Goal: Information Seeking & Learning: Learn about a topic

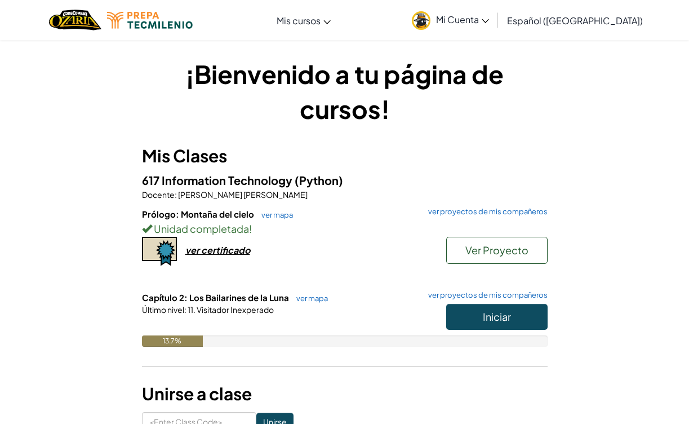
click at [482, 313] on button "Iniciar" at bounding box center [496, 317] width 101 height 26
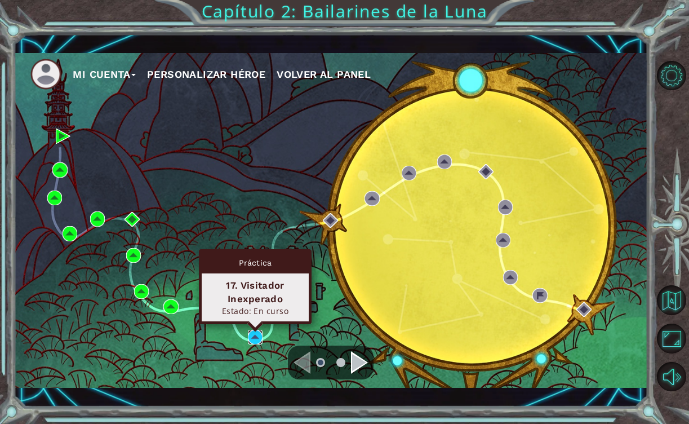
click at [257, 340] on img at bounding box center [255, 337] width 15 height 15
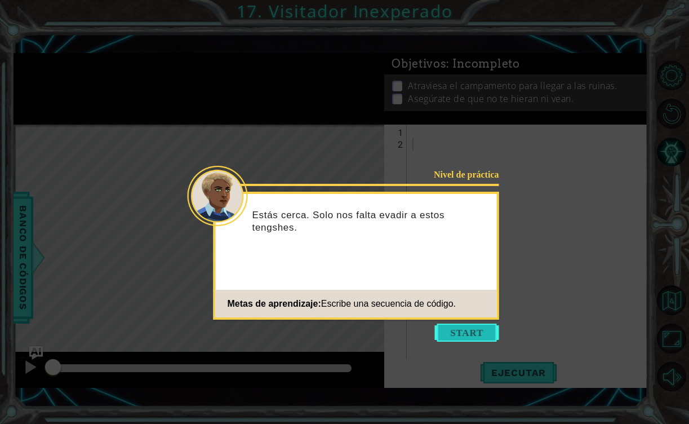
click at [475, 337] on button "Start" at bounding box center [467, 332] width 64 height 18
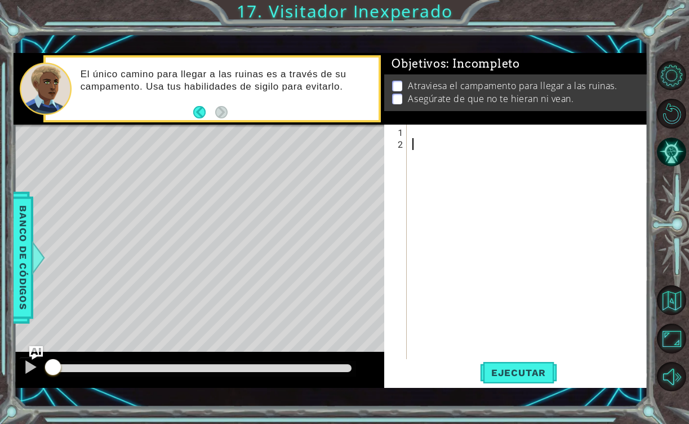
click at [430, 138] on div at bounding box center [530, 256] width 241 height 260
click at [425, 130] on div at bounding box center [530, 256] width 241 height 260
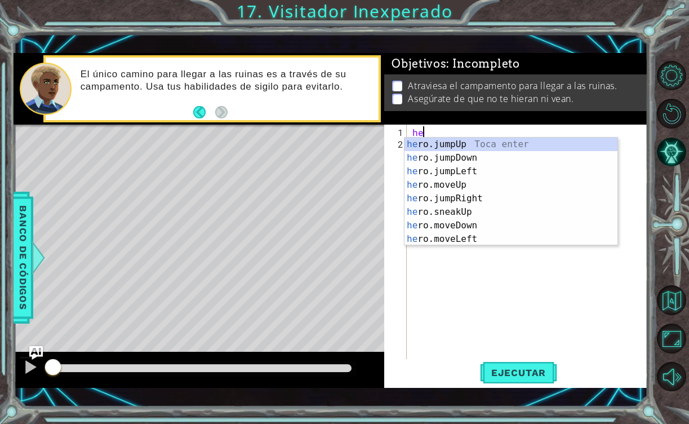
scroll to position [0, 1]
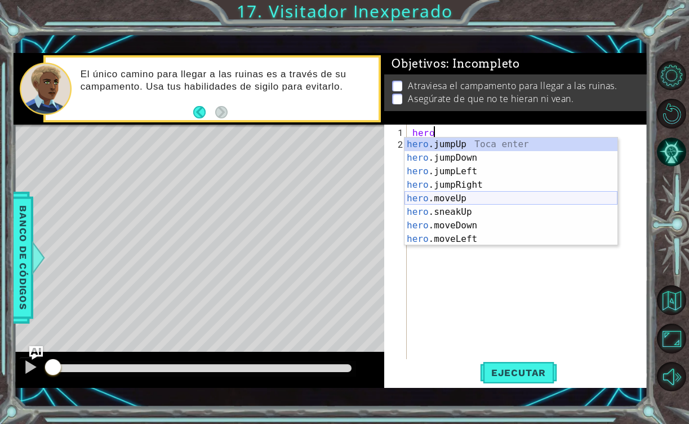
click at [442, 202] on div "hero .jumpUp Toca enter hero .jumpDown Toca enter hero .jumpLeft Toca enter her…" at bounding box center [511, 204] width 213 height 135
type textarea "hero.moveUp(1)"
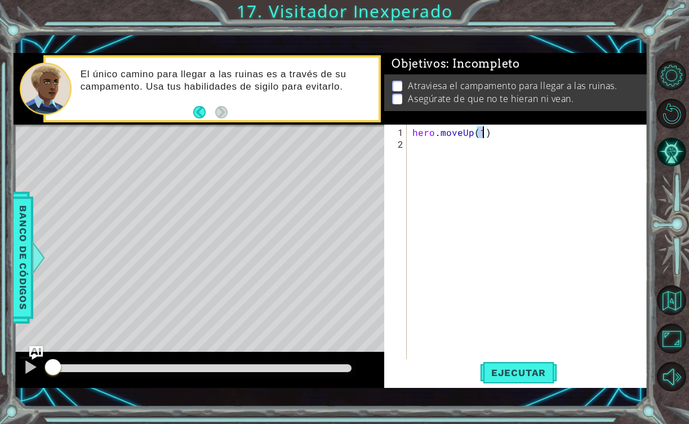
click at [443, 148] on div "hero . moveUp ( 1 )" at bounding box center [530, 256] width 241 height 260
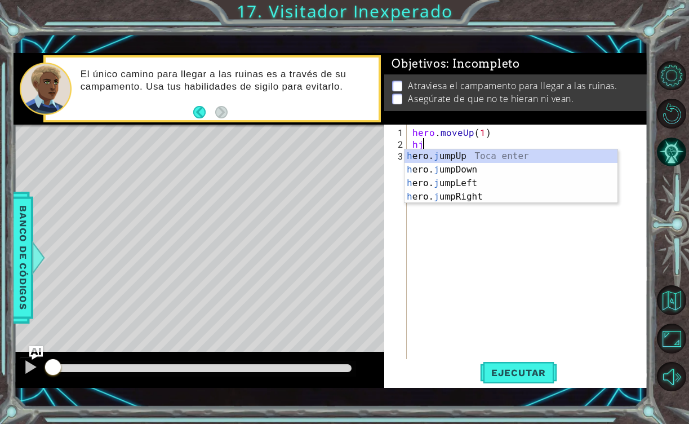
type textarea "hjr"
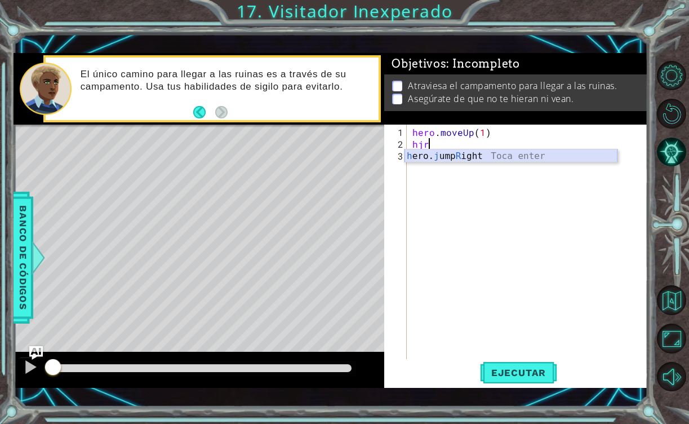
click at [466, 154] on div "h ero. j ump R ight Toca enter" at bounding box center [511, 169] width 213 height 41
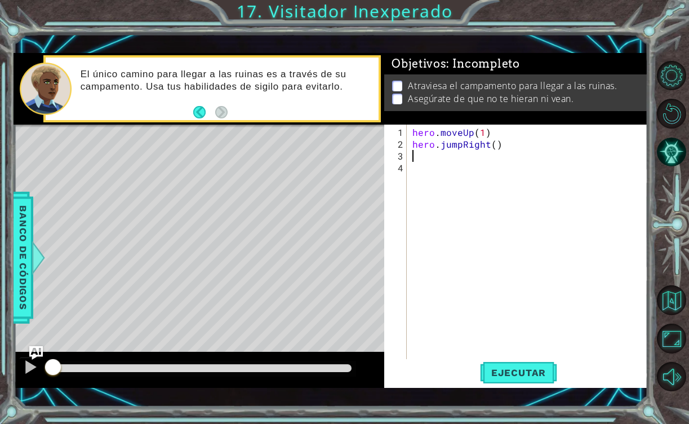
type textarea "h"
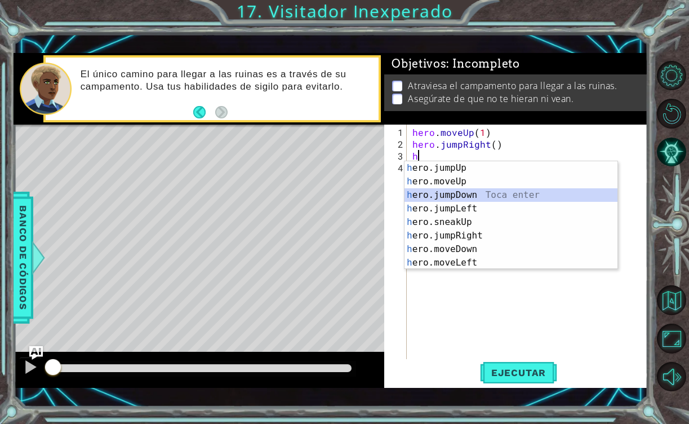
click at [466, 193] on div "h ero.jumpUp Toca enter h ero.moveUp Toca enter h ero.jumpDown Toca enter h ero…" at bounding box center [511, 228] width 213 height 135
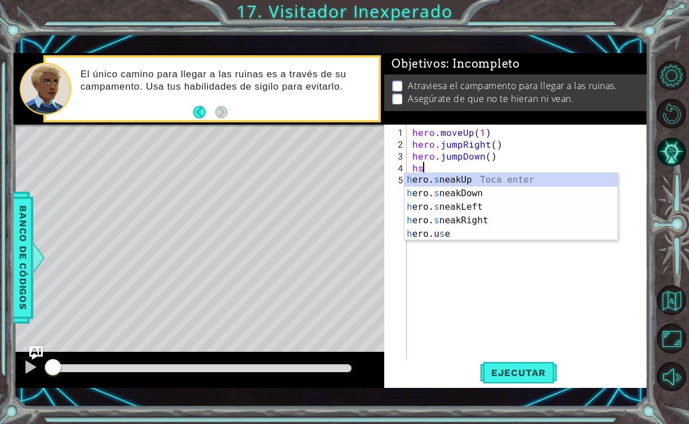
scroll to position [0, 1]
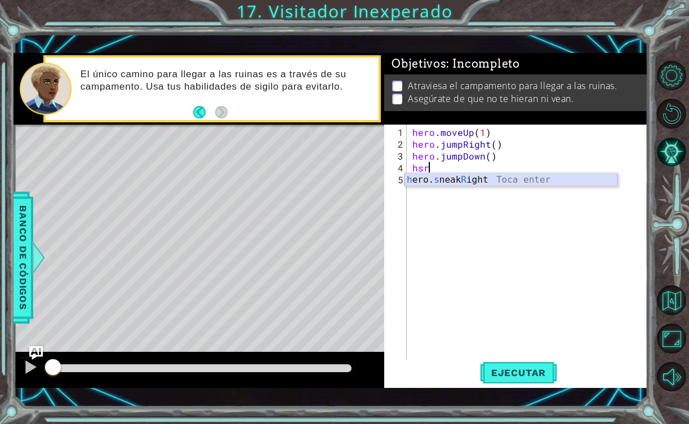
click at [460, 177] on div "h ero. s neak R ight Toca enter" at bounding box center [511, 193] width 213 height 41
type textarea "hero.sneakRight(1)"
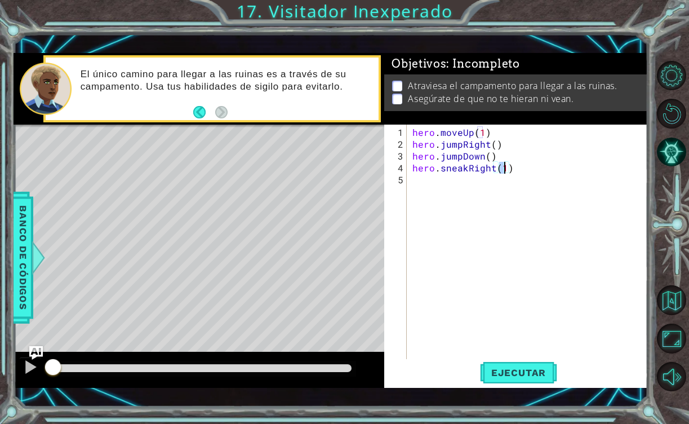
click at [429, 180] on div "hero . moveUp ( 1 ) hero . jumpRight ( ) hero . jumpDown ( ) hero . sneakRight …" at bounding box center [530, 256] width 241 height 260
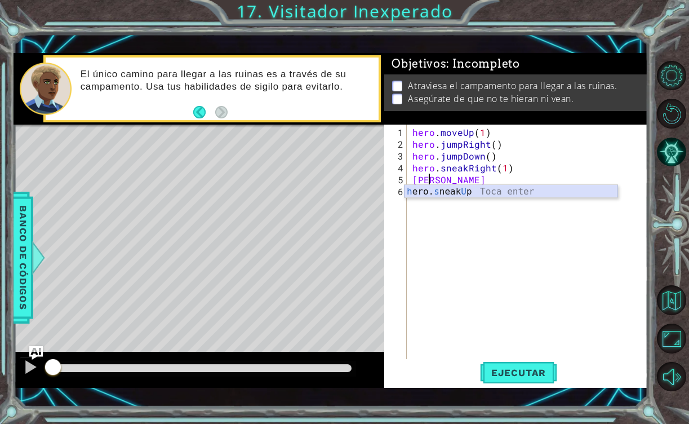
click at [446, 192] on div "h ero. s neak U p Toca enter" at bounding box center [511, 205] width 213 height 41
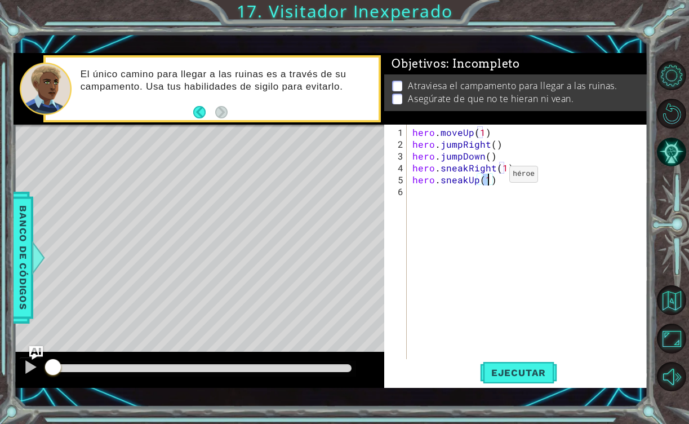
type textarea "hero.sneakUp(2)"
click at [447, 196] on div "hero . moveUp ( 1 ) hero . jumpRight ( ) hero . jumpDown ( ) hero . sneakRight …" at bounding box center [530, 256] width 241 height 260
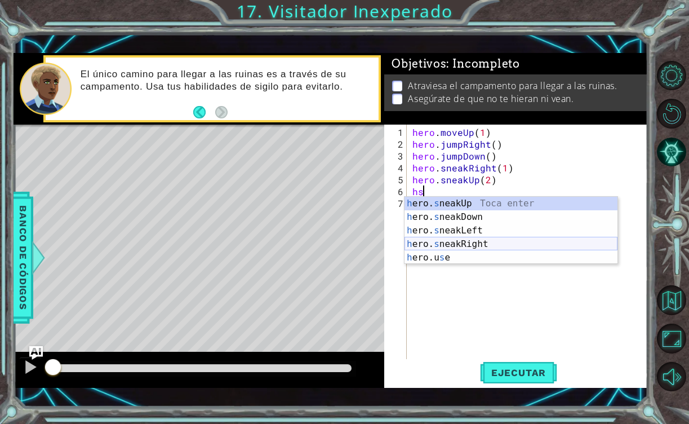
click at [463, 245] on div "h ero. s neakUp Toca enter h ero. s neakDown Toca enter h ero. s neakLeft Toca …" at bounding box center [511, 244] width 213 height 95
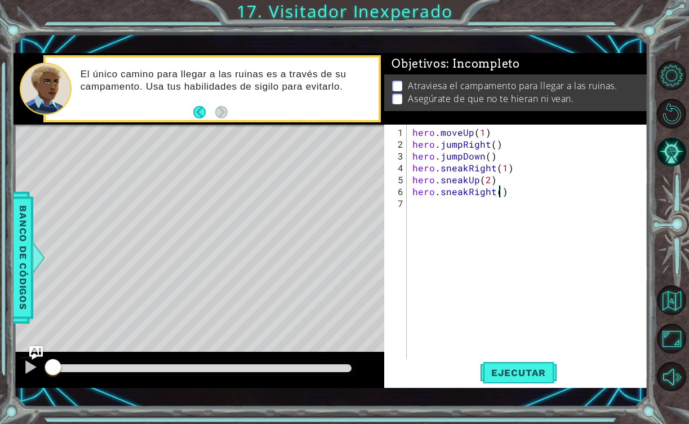
type textarea "hero.sneakRight(2)"
click at [441, 208] on div "hero . moveUp ( 1 ) hero . jumpRight ( ) hero . jumpDown ( ) hero . sneakRight …" at bounding box center [530, 256] width 241 height 260
type textarea "hero.sneakDown(2)"
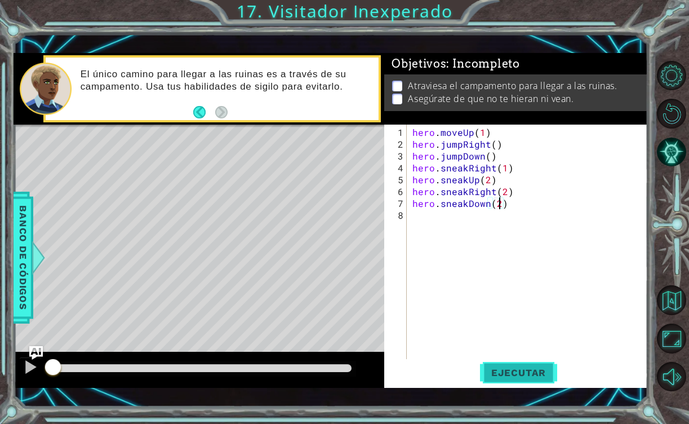
click at [517, 373] on span "Ejecutar" at bounding box center [518, 372] width 77 height 11
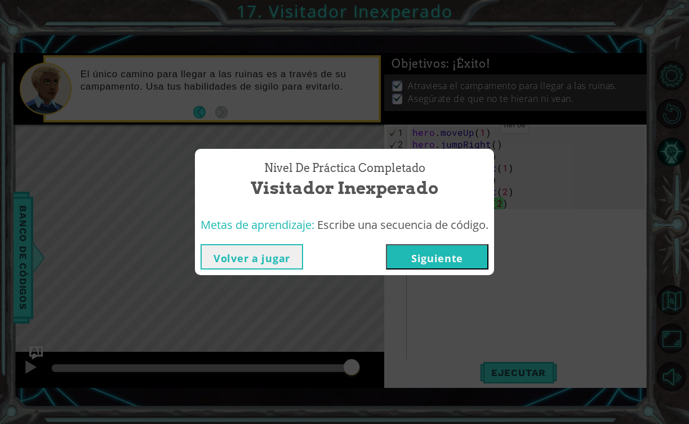
click at [454, 251] on button "Siguiente" at bounding box center [437, 256] width 103 height 25
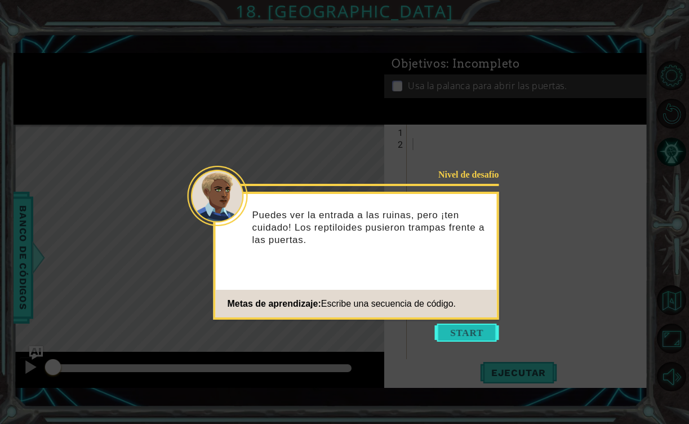
click at [468, 335] on button "Start" at bounding box center [467, 332] width 64 height 18
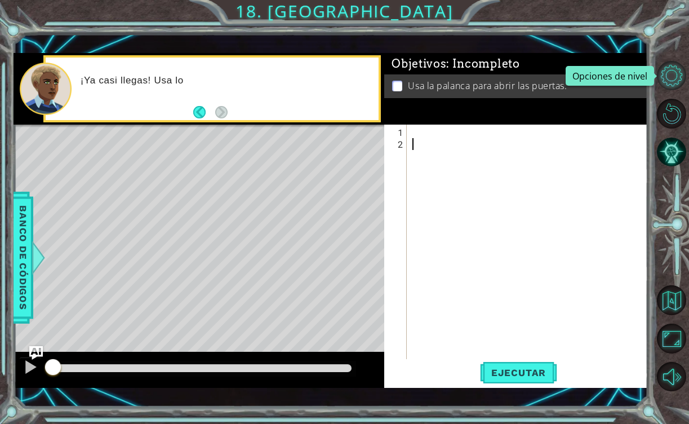
click at [676, 72] on button "Opciones de nivel" at bounding box center [672, 76] width 30 height 30
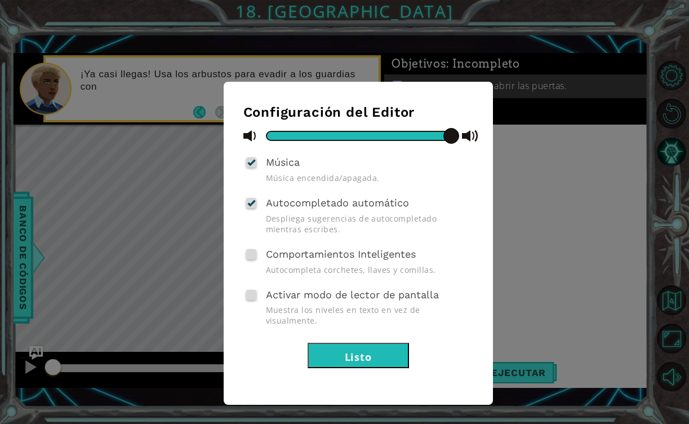
click at [385, 343] on button "Listo" at bounding box center [358, 355] width 101 height 25
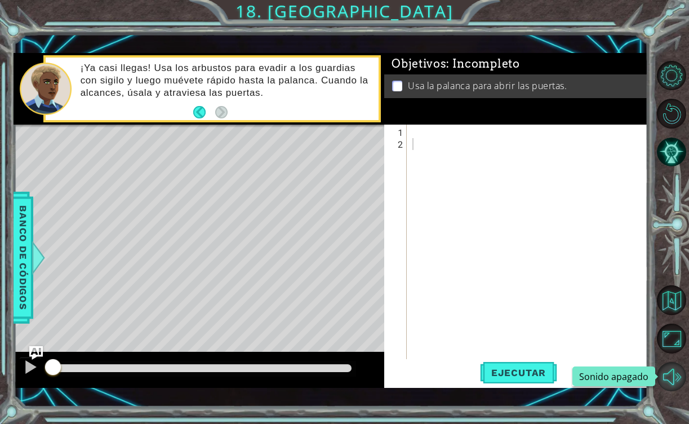
click at [674, 369] on button "Sonido apagado" at bounding box center [672, 377] width 30 height 30
click at [675, 369] on button "Sonido encendido" at bounding box center [672, 377] width 30 height 30
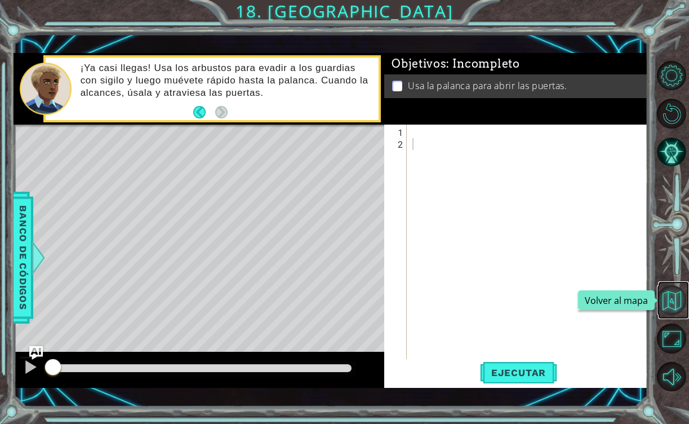
click at [673, 312] on button "Volver al mapa" at bounding box center [672, 300] width 30 height 30
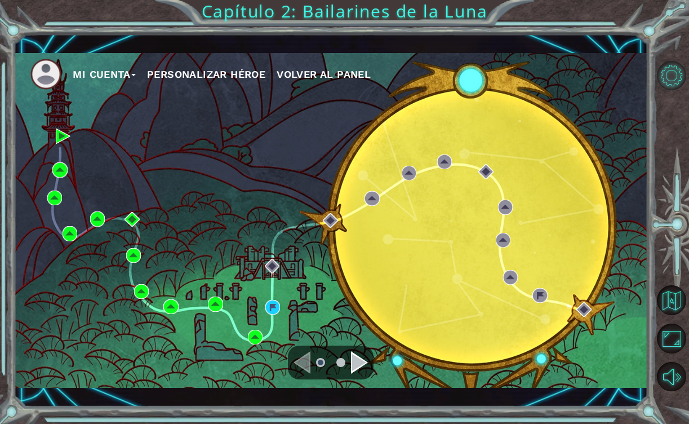
click at [669, 85] on button "Opciones de nivel" at bounding box center [672, 76] width 30 height 30
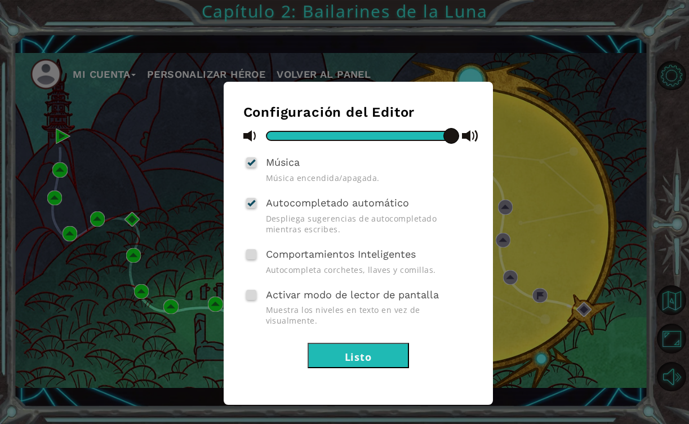
click at [669, 86] on div "Configuración del Editor Música Música encendida/apagada. Autocompletado automá…" at bounding box center [344, 212] width 689 height 424
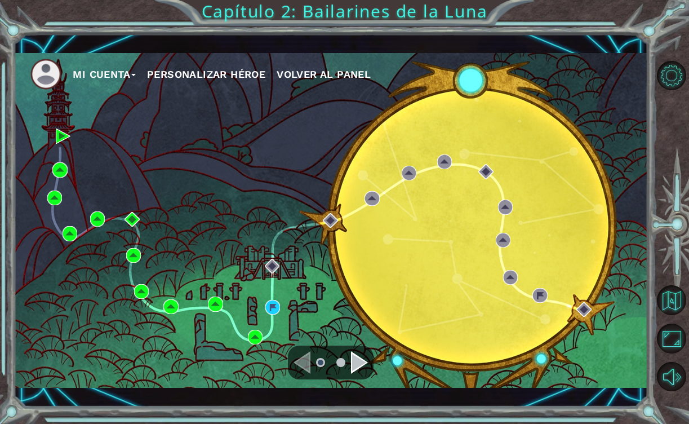
click at [305, 71] on span "Volver al panel" at bounding box center [324, 74] width 94 height 12
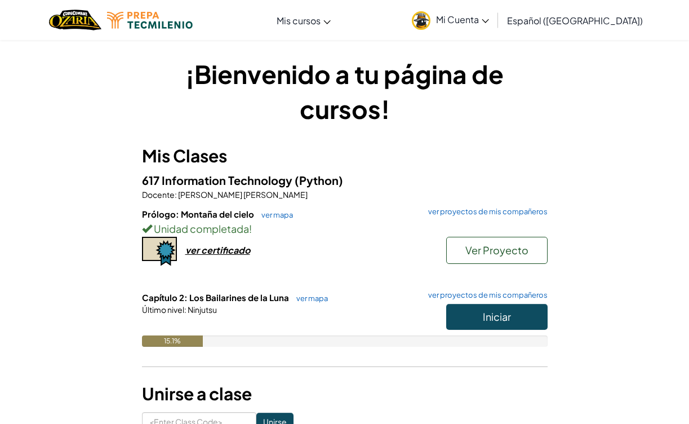
click at [592, 17] on span "Español ([GEOGRAPHIC_DATA])" at bounding box center [575, 21] width 136 height 12
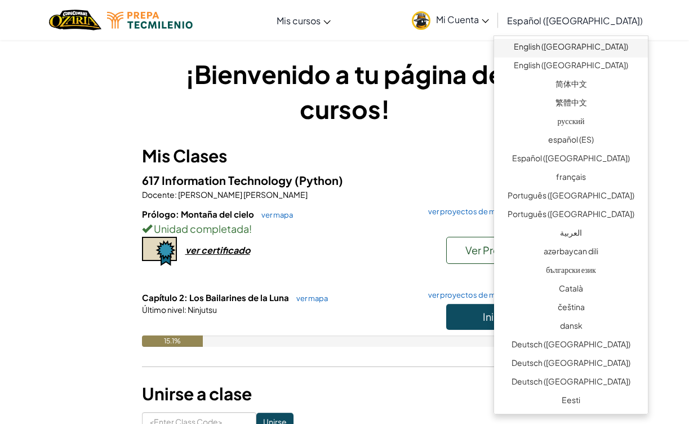
click at [578, 53] on link "English ([GEOGRAPHIC_DATA])" at bounding box center [571, 48] width 154 height 19
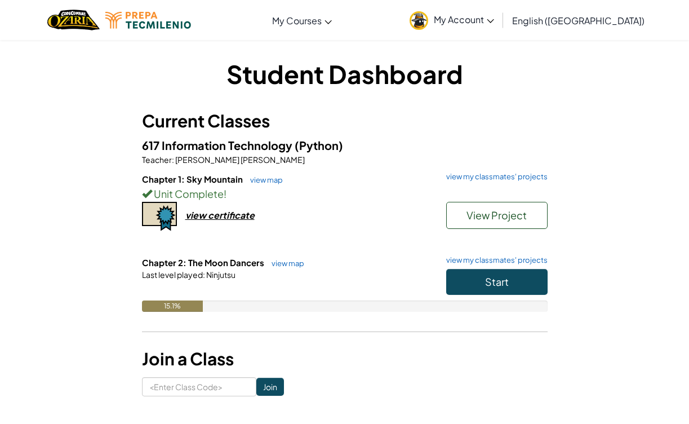
click at [480, 283] on button "Start" at bounding box center [496, 282] width 101 height 26
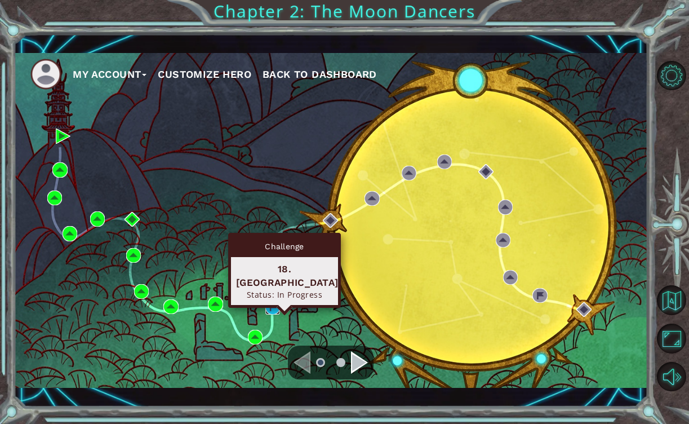
click at [273, 305] on img at bounding box center [272, 307] width 15 height 15
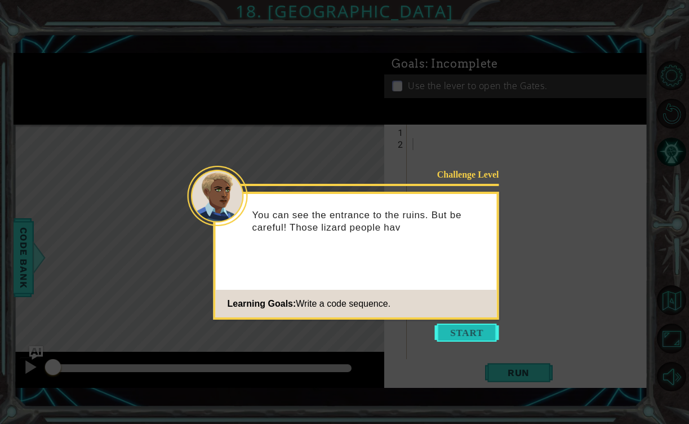
click at [460, 328] on button "Start" at bounding box center [467, 332] width 64 height 18
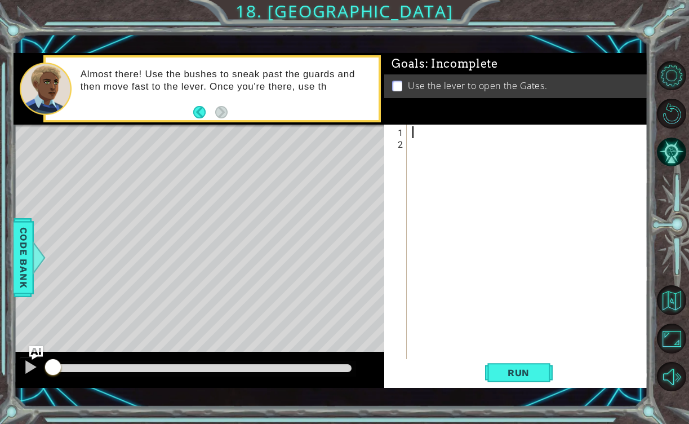
click at [431, 134] on div at bounding box center [530, 256] width 241 height 260
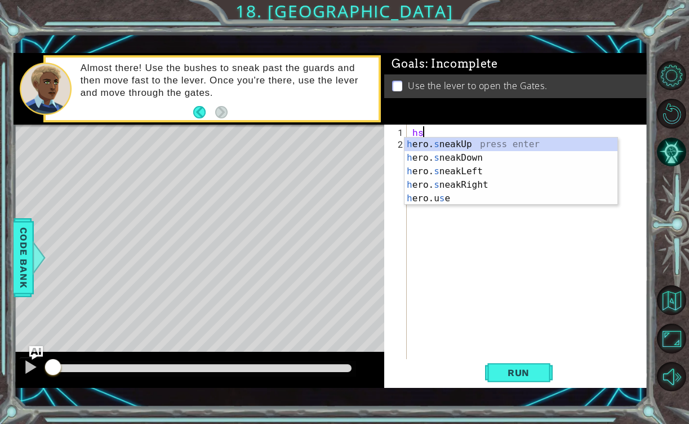
scroll to position [0, 1]
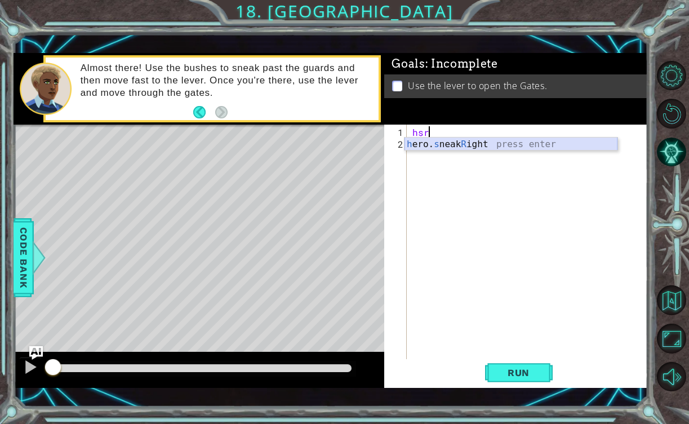
click at [466, 143] on div "h ero. s neak R ight press enter" at bounding box center [511, 157] width 213 height 41
type textarea "hero.sneakRight(1)"
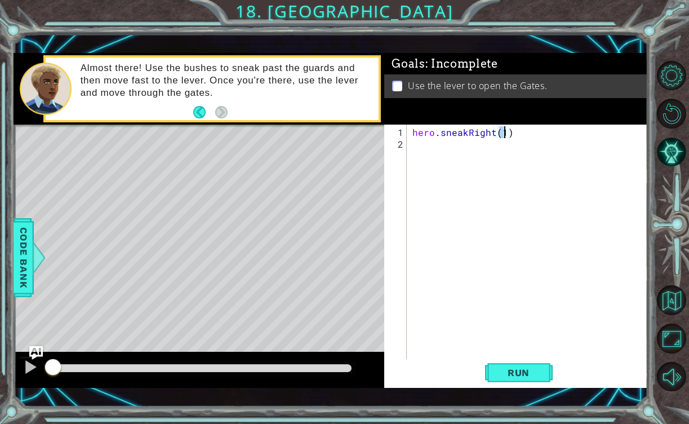
click at [434, 153] on div "hero . sneakRight ( 1 )" at bounding box center [530, 256] width 241 height 260
type textarea "hero.sneakUp(2)"
click at [426, 154] on div "hero . sneakRight ( 1 ) hero . sneakUp ( 2 )" at bounding box center [530, 256] width 241 height 260
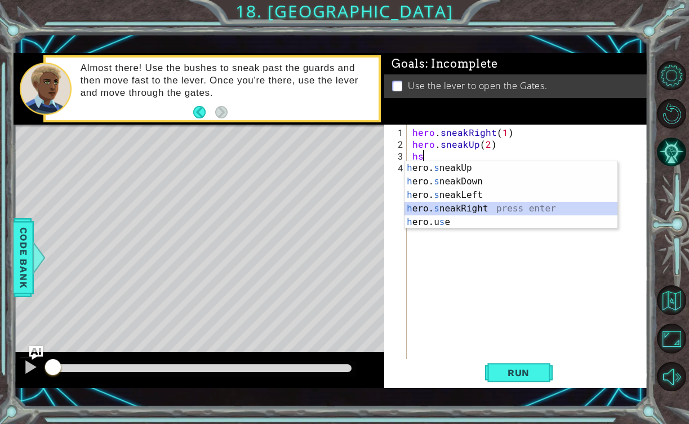
click at [472, 208] on div "h ero. s neakUp press enter h ero. s neakDown press enter h ero. s neakLeft pre…" at bounding box center [511, 208] width 213 height 95
type textarea "hero.sneakRight(1)"
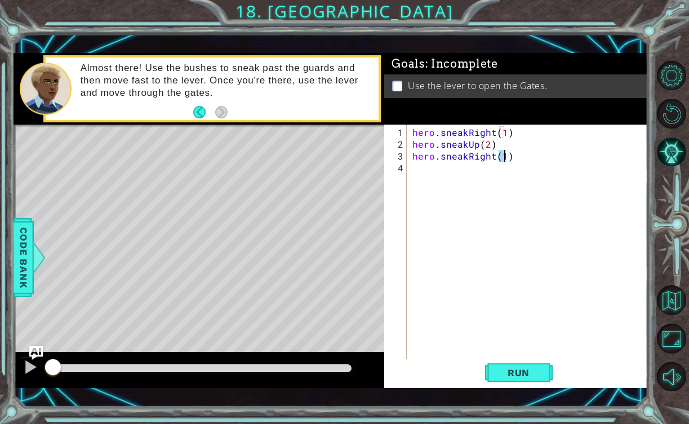
click at [441, 173] on div "hero . sneakRight ( 1 ) hero . sneakUp ( 2 ) hero . sneakRight ( 1 )" at bounding box center [530, 256] width 241 height 260
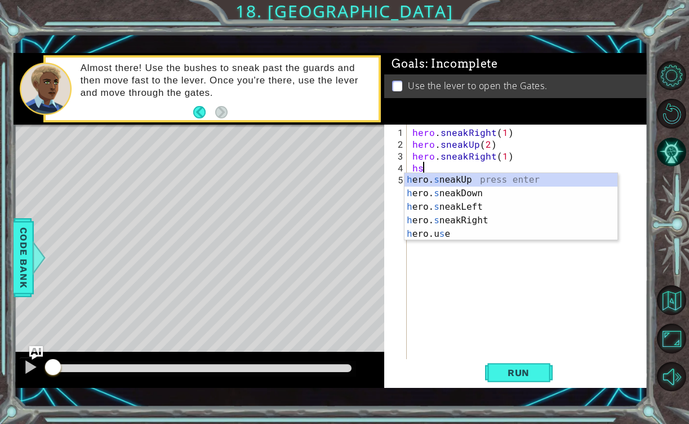
scroll to position [0, 1]
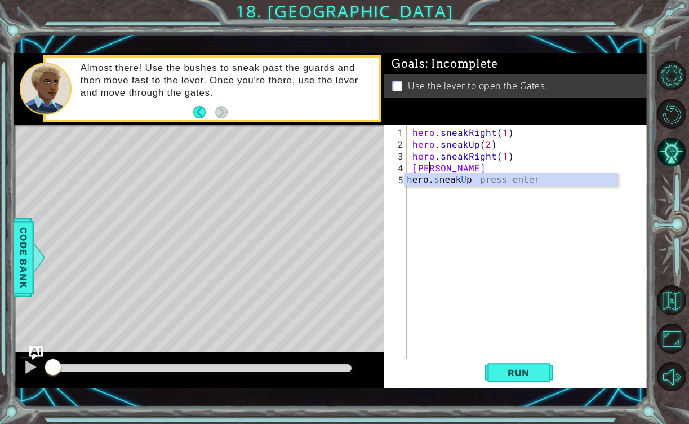
type textarea "hero.sneakUp(1)"
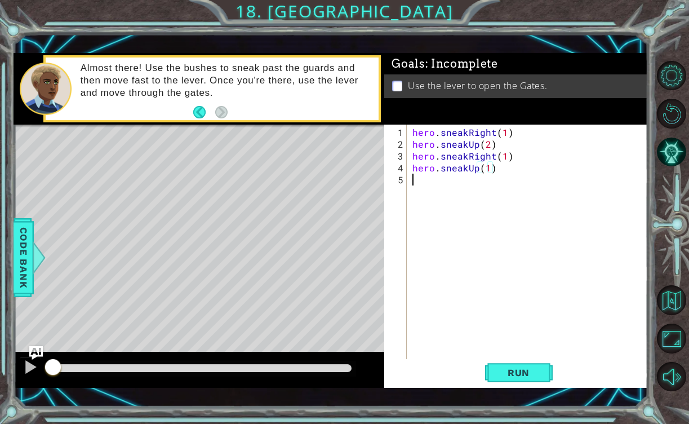
click at [442, 181] on div "hero . sneakRight ( 1 ) hero . sneakUp ( 2 ) hero . sneakRight ( 1 ) hero . sne…" at bounding box center [530, 256] width 241 height 260
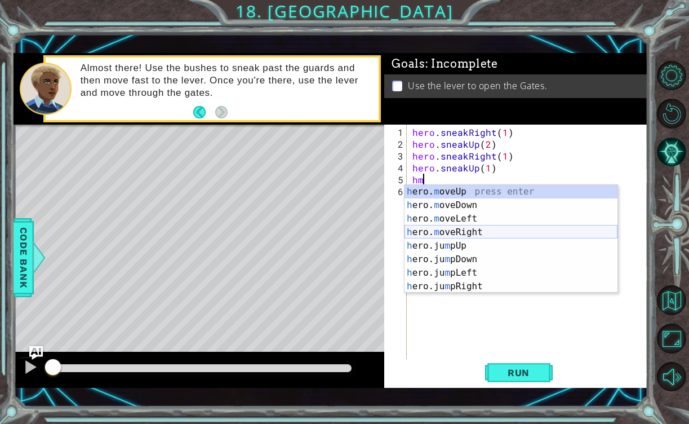
click at [458, 228] on div "h ero. m oveUp press enter h ero. m oveDown press enter h ero. m oveLeft press …" at bounding box center [511, 252] width 213 height 135
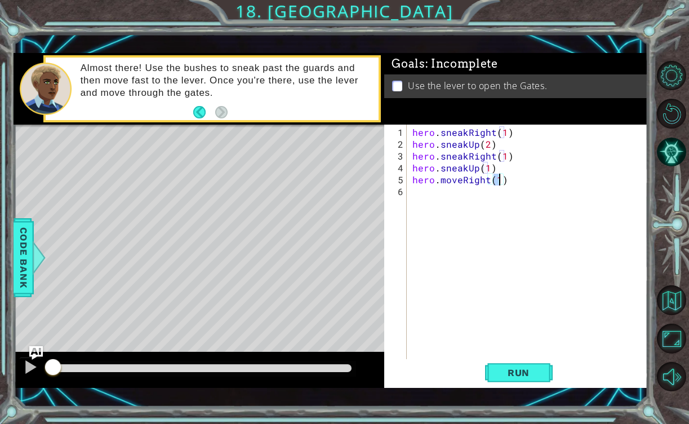
type textarea "hero.moveRight(2)"
click at [433, 193] on div "hero . sneakRight ( 1 ) hero . sneakUp ( 2 ) hero . sneakRight ( 1 ) hero . sne…" at bounding box center [530, 256] width 241 height 260
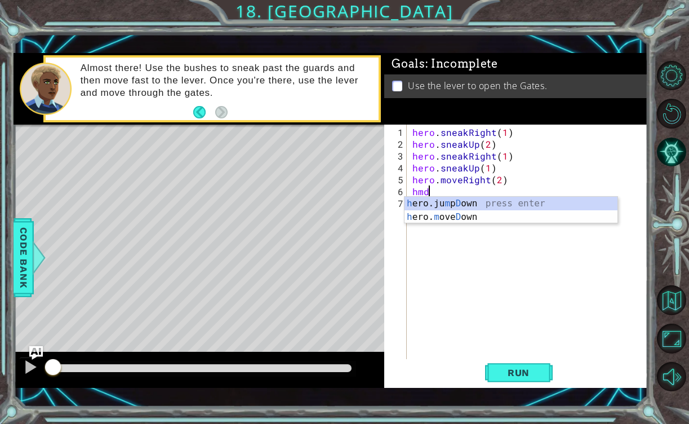
scroll to position [0, 1]
click at [432, 220] on div "h ero.ju m p D own press enter h ero. m ove D own press enter" at bounding box center [511, 224] width 213 height 54
type textarea "hero.moveDown(1)"
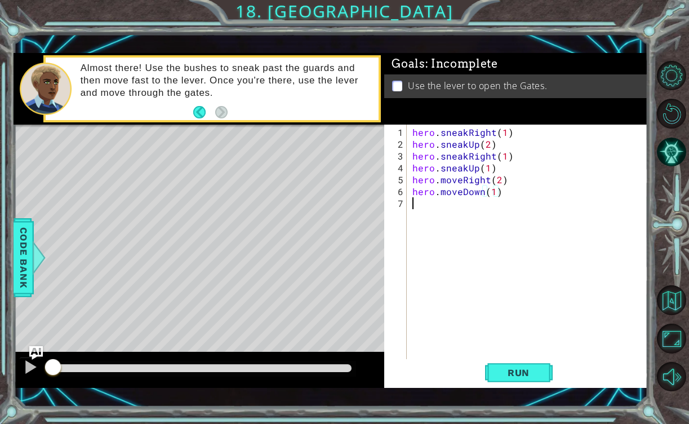
click at [428, 206] on div "hero . sneakRight ( 1 ) hero . sneakUp ( 2 ) hero . sneakRight ( 1 ) hero . sne…" at bounding box center [530, 256] width 241 height 260
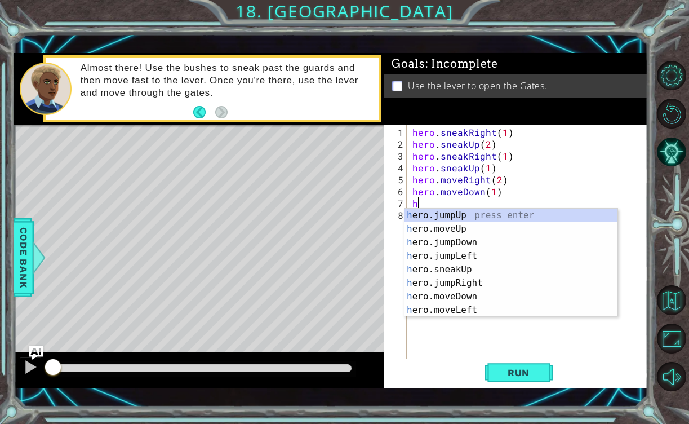
type textarea "hj"
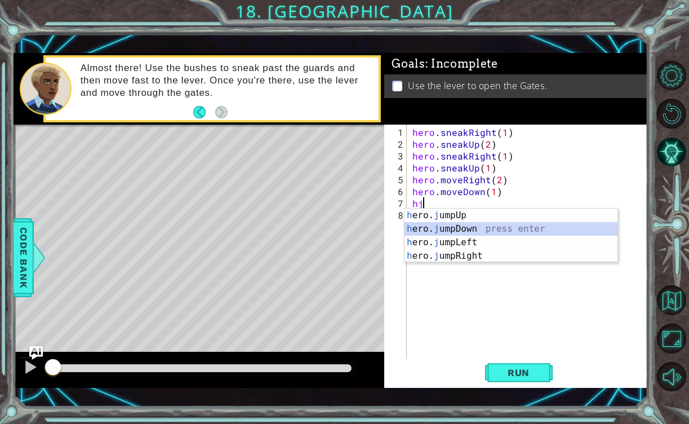
click at [454, 226] on div "h ero. j umpUp press enter h ero. j umpDown press enter h ero. j umpLeft press …" at bounding box center [511, 248] width 213 height 81
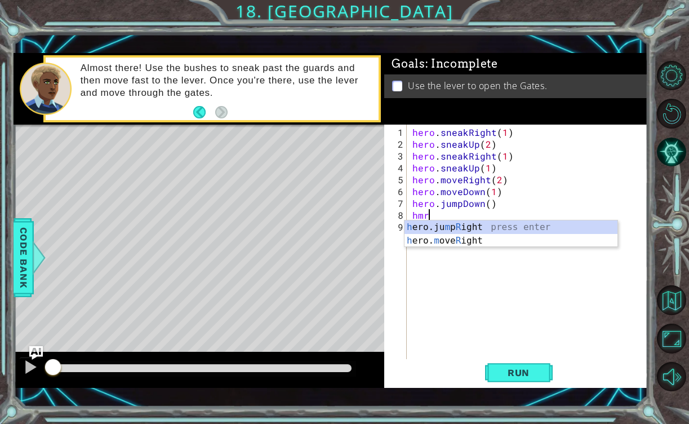
scroll to position [0, 1]
click at [471, 237] on div "h ero.ju m p R ight press enter h ero. m ove R ight press enter" at bounding box center [511, 247] width 213 height 54
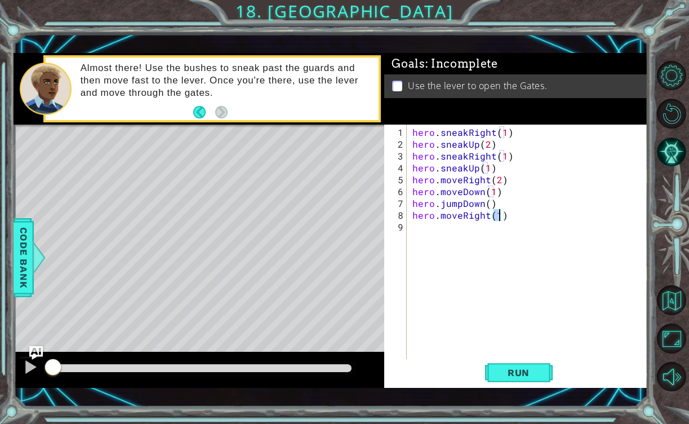
type textarea "hero.moveRight(2)"
click at [461, 233] on div "hero . sneakRight ( 1 ) hero . sneakUp ( 2 ) hero . sneakRight ( 1 ) hero . sne…" at bounding box center [530, 256] width 241 height 260
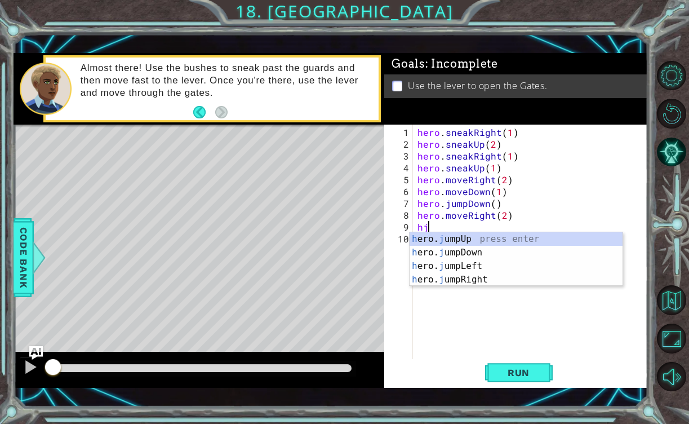
type textarea "hju"
click at [486, 239] on div "h ero. ju mpUp press enter h ero. ju mpDown press enter h ero. ju mpLeft press …" at bounding box center [516, 272] width 213 height 81
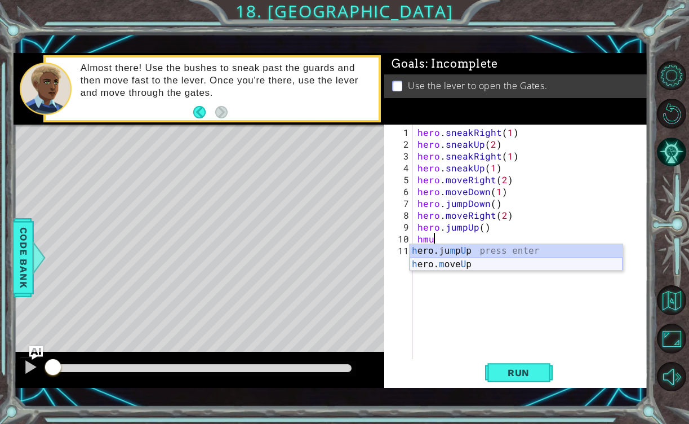
click at [479, 261] on div "h ero.ju m p U p press enter h ero. m ove U p press enter" at bounding box center [516, 271] width 213 height 54
type textarea "hero.moveUp(1)"
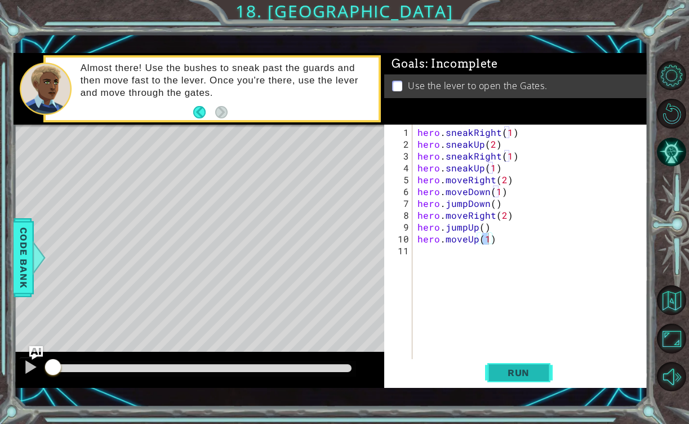
click at [517, 370] on span "Run" at bounding box center [518, 372] width 45 height 11
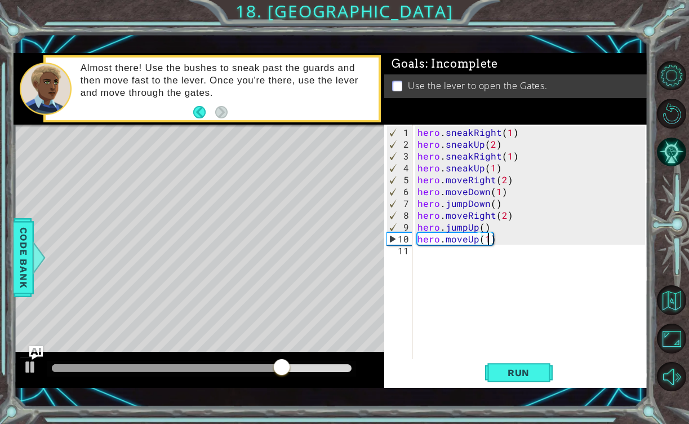
click at [423, 250] on div "hero . sneakRight ( 1 ) hero . sneakUp ( 2 ) hero . sneakRight ( 1 ) hero . sne…" at bounding box center [532, 256] width 235 height 260
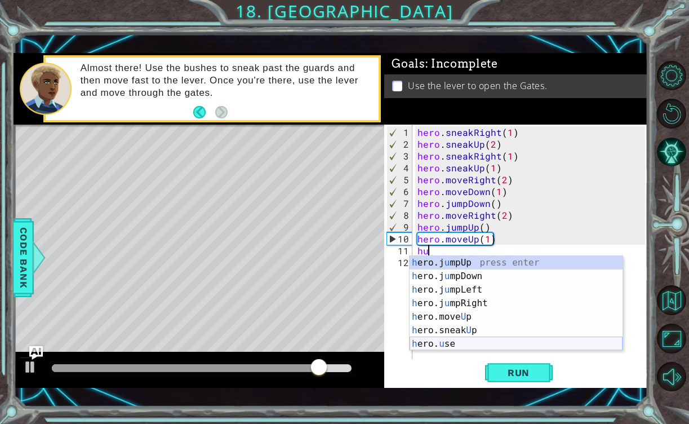
click at [448, 346] on div "h ero.j u mpUp press enter h ero.j u mpDown press enter h ero.j u mpLeft press …" at bounding box center [516, 317] width 213 height 122
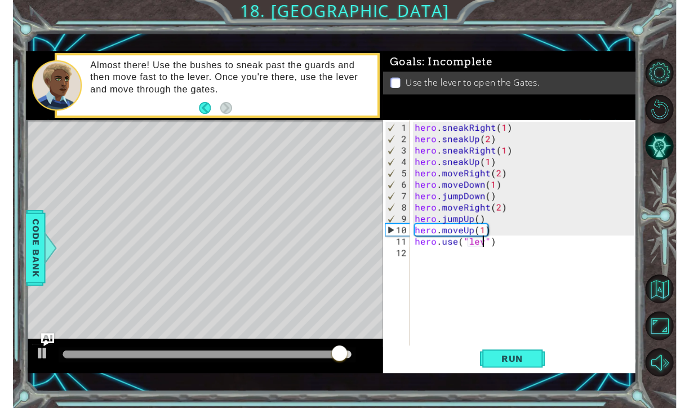
scroll to position [0, 5]
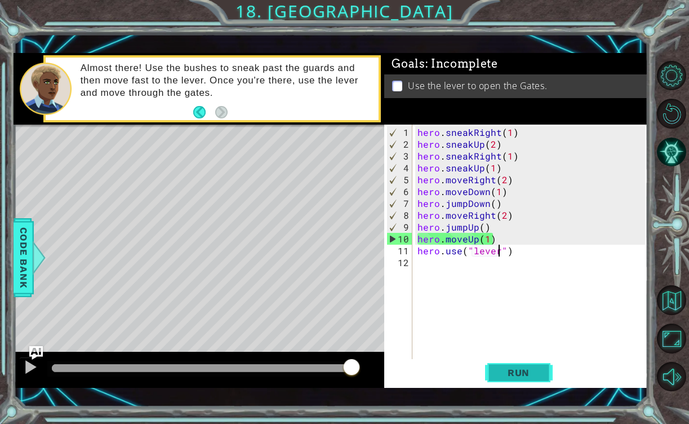
type textarea "hero.use("lever")"
click at [506, 375] on span "Run" at bounding box center [518, 372] width 45 height 11
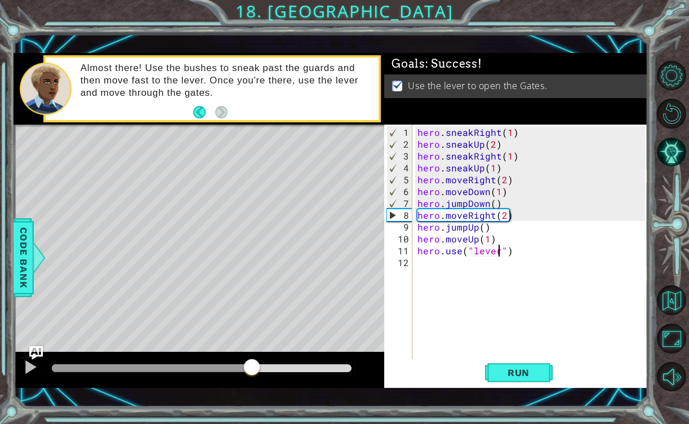
drag, startPoint x: 77, startPoint y: 367, endPoint x: 252, endPoint y: 361, distance: 175.9
click at [252, 361] on div at bounding box center [252, 368] width 20 height 20
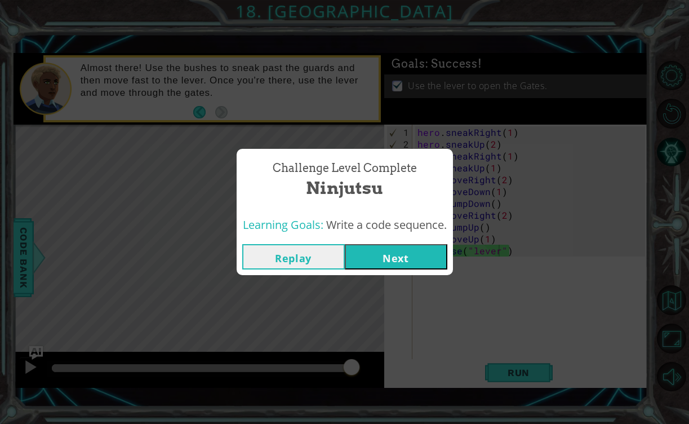
click at [383, 259] on button "Next" at bounding box center [396, 256] width 103 height 25
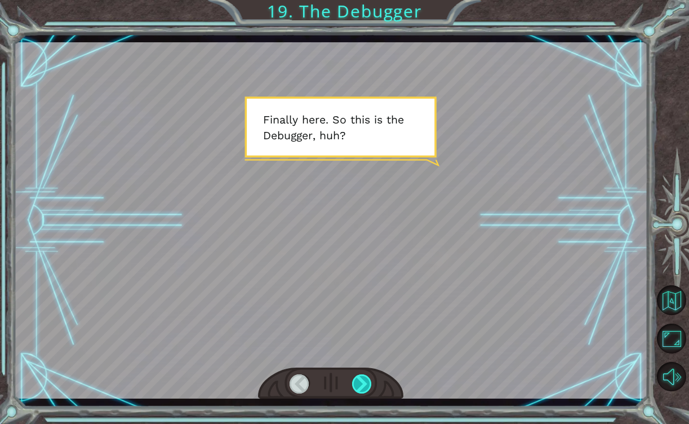
click at [367, 379] on div at bounding box center [362, 383] width 20 height 19
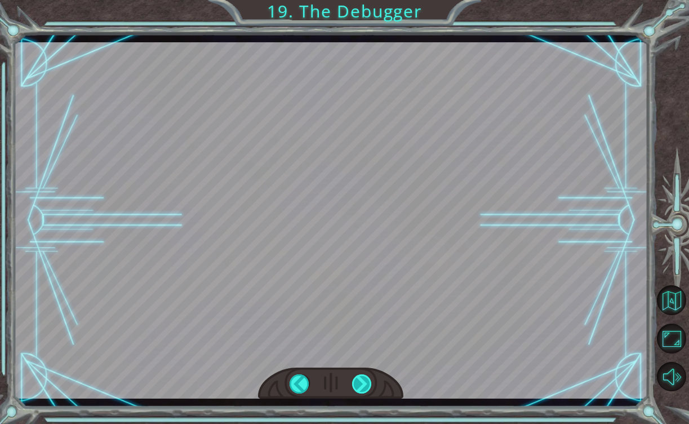
click at [368, 379] on div at bounding box center [362, 383] width 20 height 19
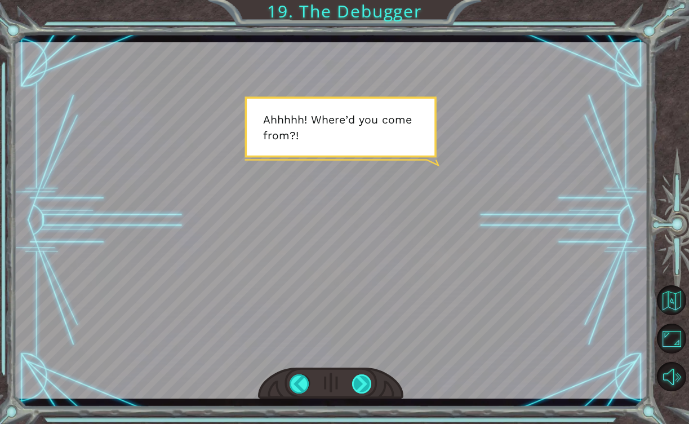
click at [368, 379] on div at bounding box center [362, 383] width 20 height 19
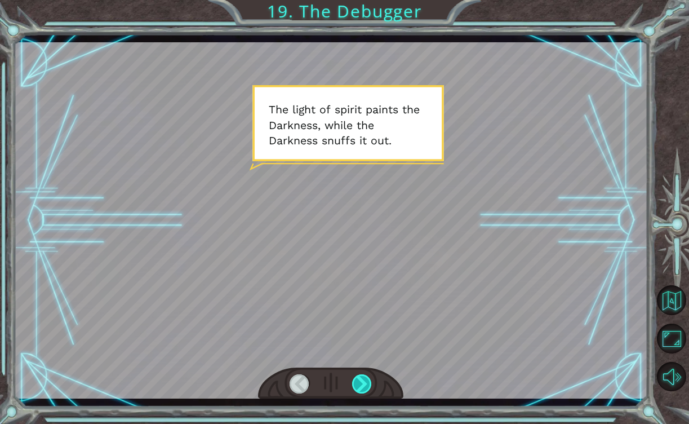
click at [369, 379] on div at bounding box center [362, 383] width 20 height 19
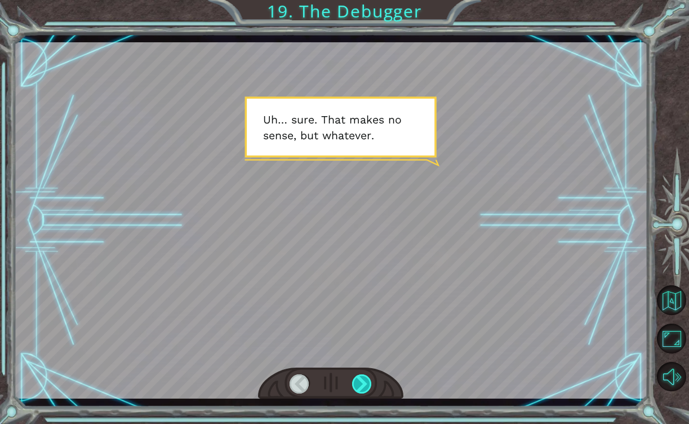
click at [368, 379] on div at bounding box center [362, 383] width 20 height 19
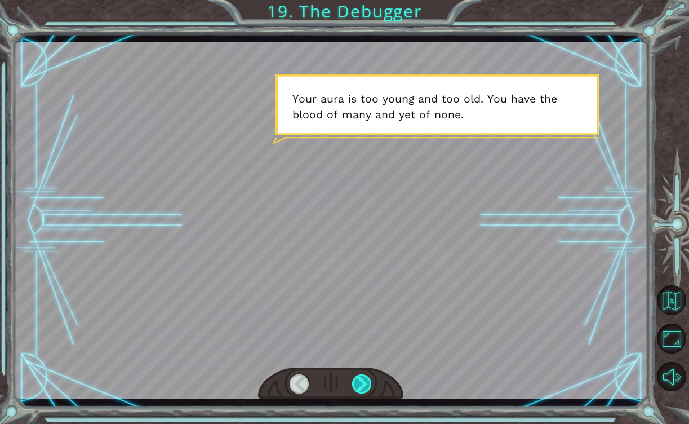
click at [368, 379] on div at bounding box center [362, 383] width 20 height 19
click at [368, 380] on div at bounding box center [362, 383] width 20 height 19
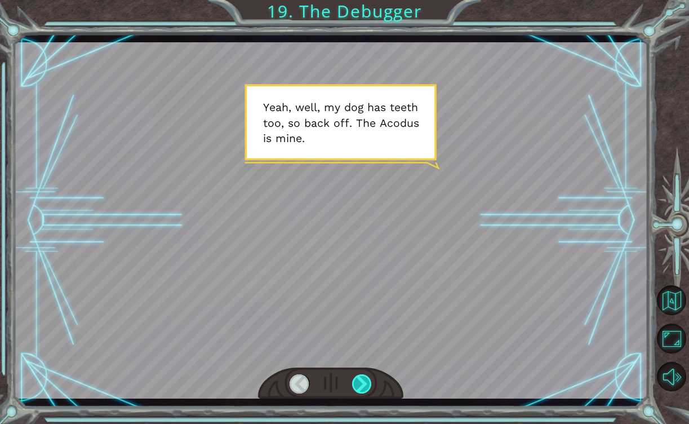
click at [368, 380] on div at bounding box center [362, 383] width 20 height 19
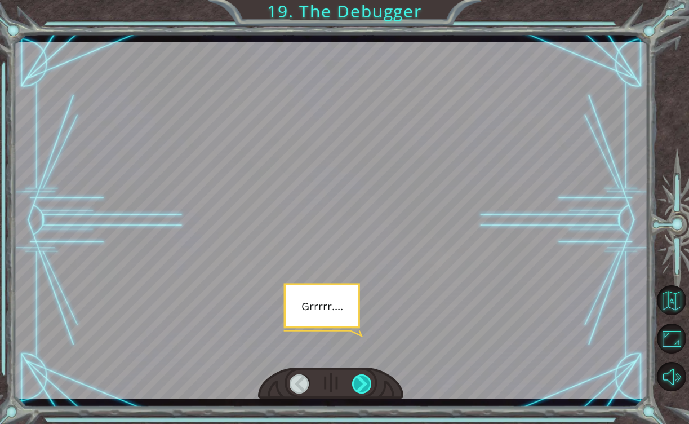
click at [368, 380] on div at bounding box center [362, 383] width 20 height 19
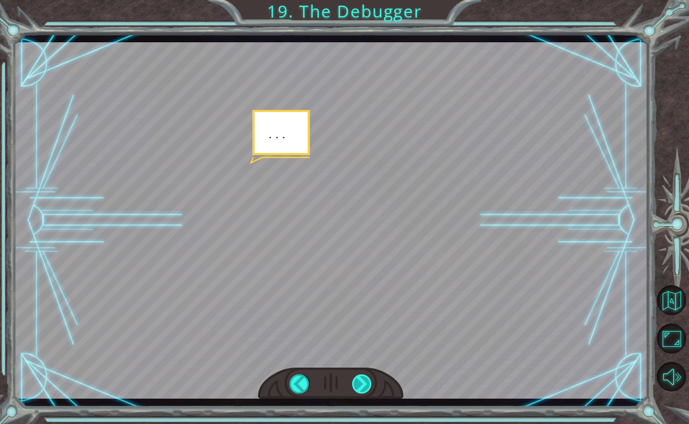
click at [368, 380] on div at bounding box center [362, 383] width 20 height 19
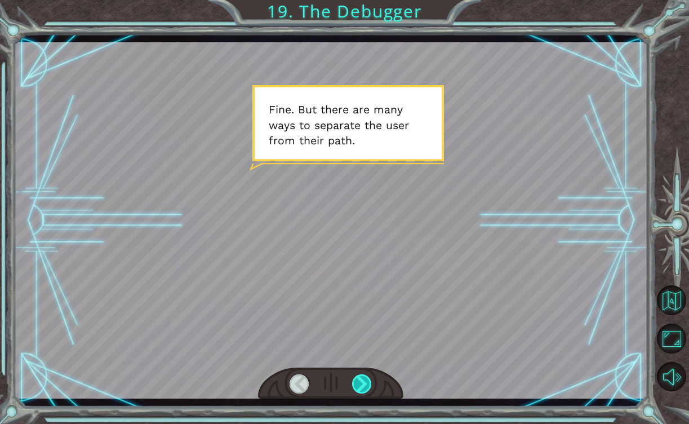
click at [368, 380] on div at bounding box center [362, 383] width 20 height 19
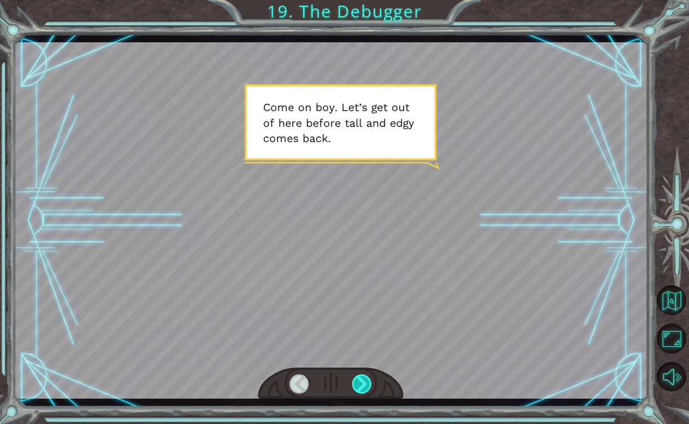
click at [368, 380] on div at bounding box center [362, 383] width 20 height 19
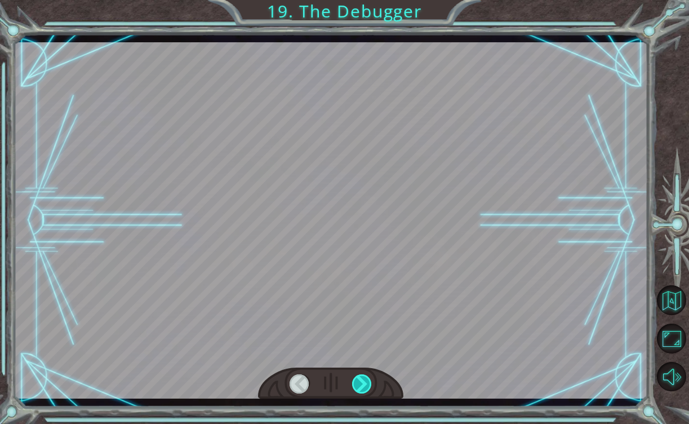
click at [368, 380] on div at bounding box center [362, 383] width 20 height 19
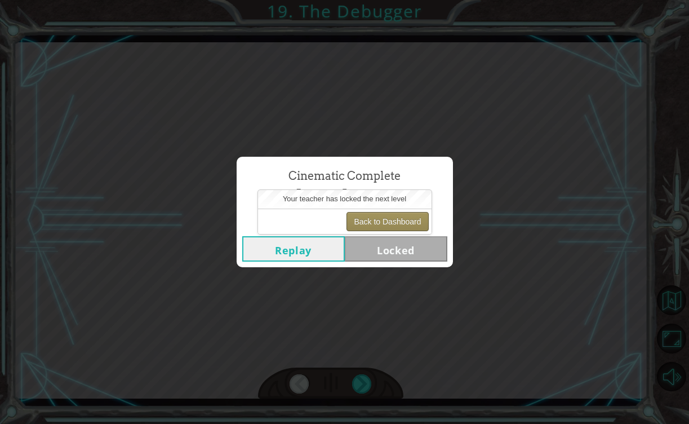
click at [376, 217] on button "Back to Dashboard" at bounding box center [387, 221] width 82 height 19
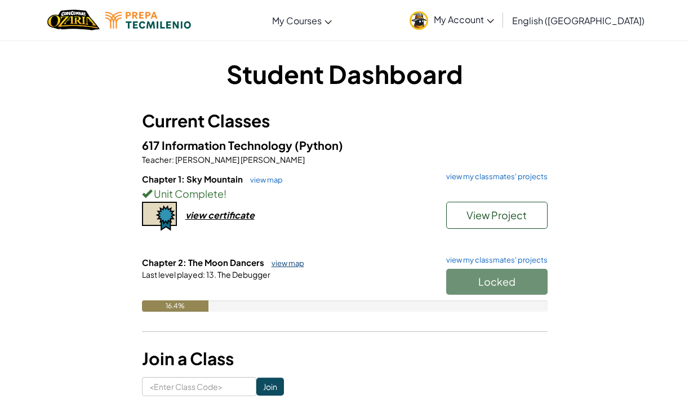
click at [292, 263] on link "view map" at bounding box center [285, 263] width 38 height 9
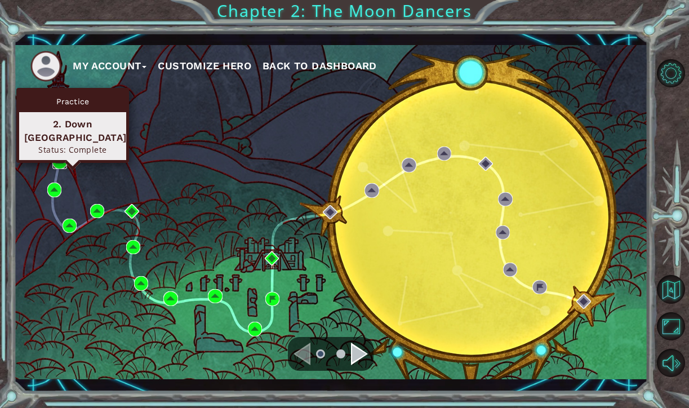
click at [63, 164] on img at bounding box center [59, 162] width 14 height 14
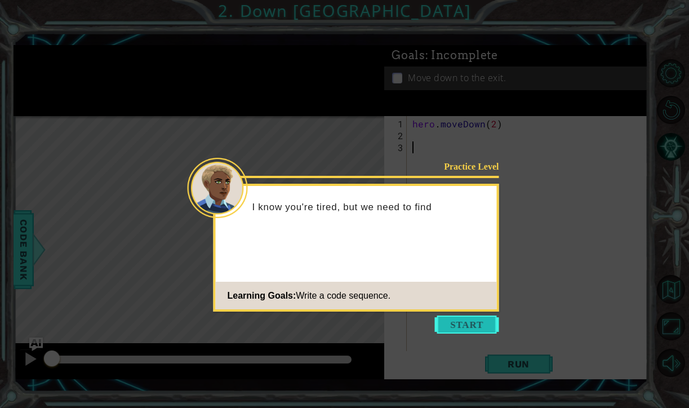
click at [461, 320] on button "Start" at bounding box center [467, 325] width 64 height 18
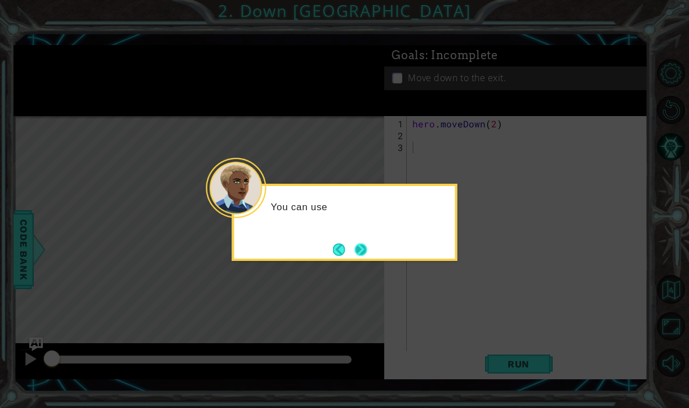
click at [357, 243] on button "Next" at bounding box center [361, 249] width 12 height 12
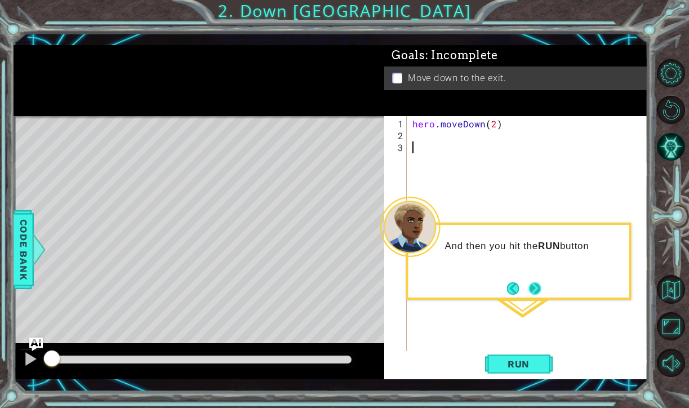
click at [532, 283] on button "Next" at bounding box center [535, 288] width 12 height 12
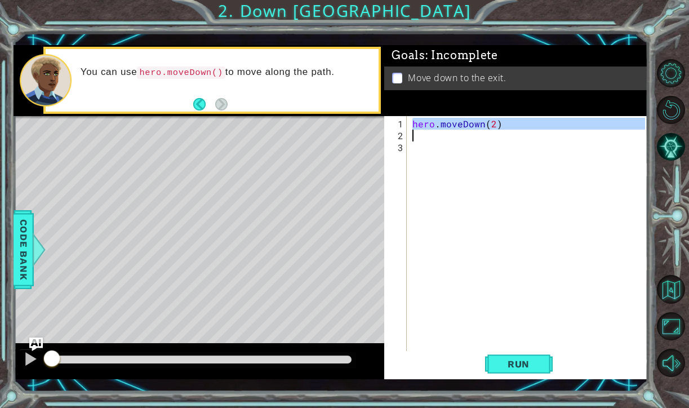
drag, startPoint x: 414, startPoint y: 127, endPoint x: 511, endPoint y: 128, distance: 96.9
click at [511, 128] on div "hero . moveDown ( 2 )" at bounding box center [530, 248] width 241 height 260
type textarea "hero.moveDown(2)"
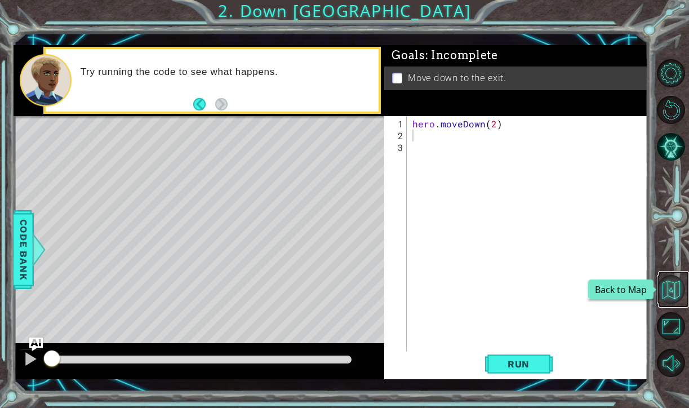
click at [657, 295] on button "Back to Map" at bounding box center [671, 289] width 29 height 29
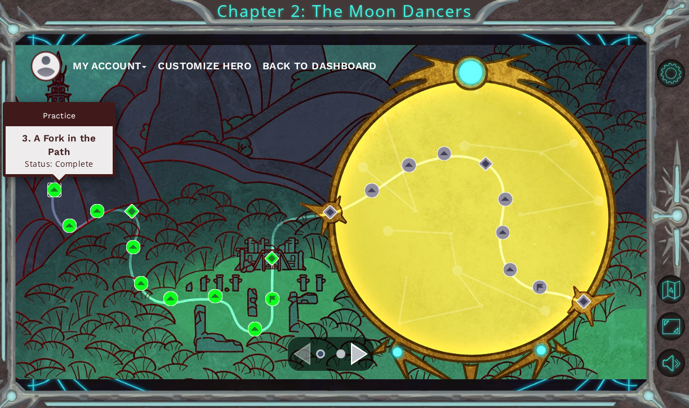
click at [54, 195] on img at bounding box center [54, 190] width 14 height 14
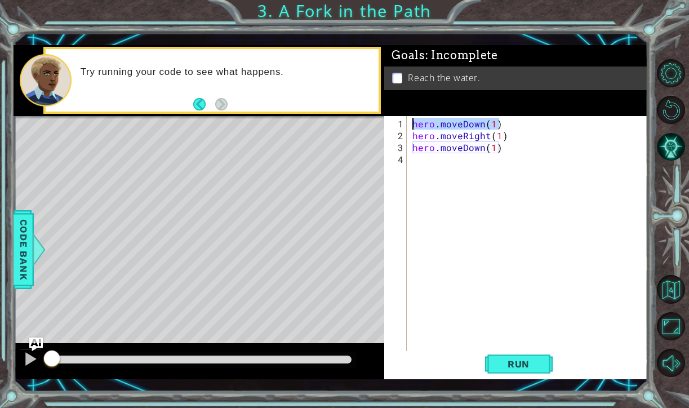
drag, startPoint x: 510, startPoint y: 124, endPoint x: 410, endPoint y: 125, distance: 99.7
click at [410, 125] on div "hero . moveDown ( 1 ) hero . moveRight ( 1 ) hero . moveDown ( 1 )" at bounding box center [527, 234] width 235 height 237
click at [514, 134] on div "hero . moveDown ( 1 ) hero . moveRight ( 1 ) hero . moveDown ( 1 )" at bounding box center [530, 248] width 241 height 260
drag, startPoint x: 514, startPoint y: 134, endPoint x: 414, endPoint y: 135, distance: 100.3
click at [414, 135] on div "hero . moveDown ( 1 ) hero . moveRight ( 1 ) hero . moveDown ( 1 )" at bounding box center [530, 248] width 241 height 260
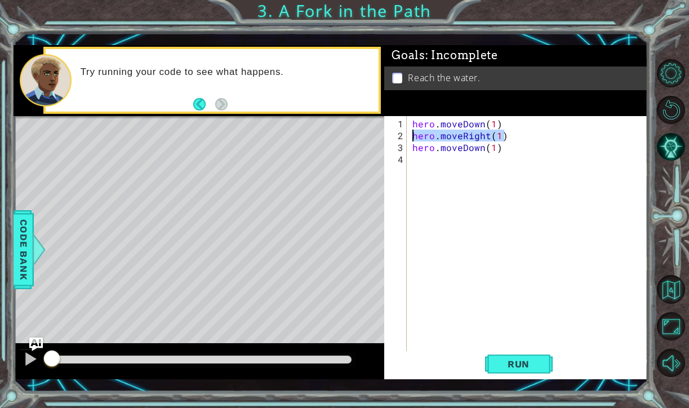
click at [499, 152] on div "hero . moveDown ( 1 ) hero . moveRight ( 1 ) hero . moveDown ( 1 )" at bounding box center [530, 248] width 241 height 260
type textarea "hero.moveDown(1)"
drag, startPoint x: 499, startPoint y: 152, endPoint x: 408, endPoint y: 151, distance: 91.3
click at [408, 151] on div "hero.moveDown(1) 1 2 3 4 hero . moveDown ( 1 ) hero . moveRight ( 1 ) hero . mo…" at bounding box center [514, 234] width 261 height 237
